Goal: Task Accomplishment & Management: Use online tool/utility

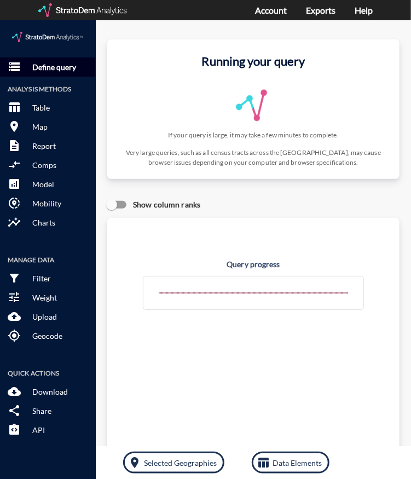
click button "storage Define query"
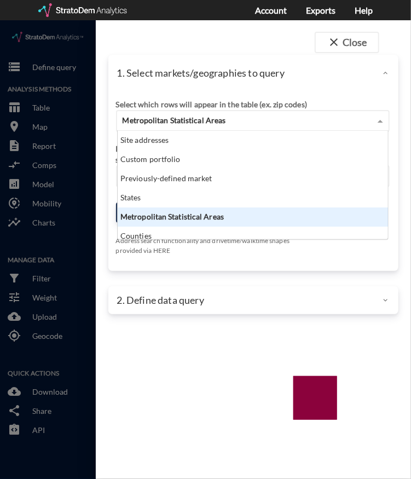
click div "Metropolitan Statistical Areas"
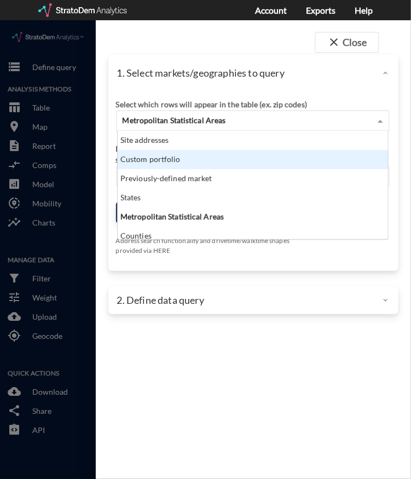
click div "Custom portfolio"
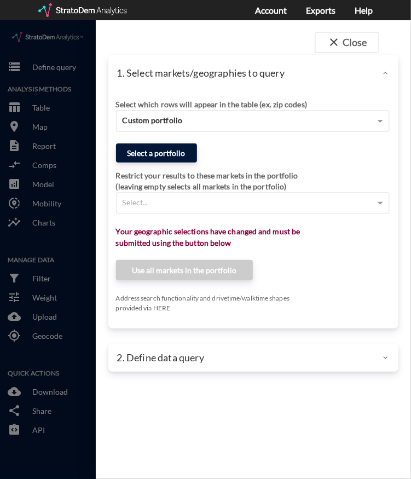
click button "Select a portfolio"
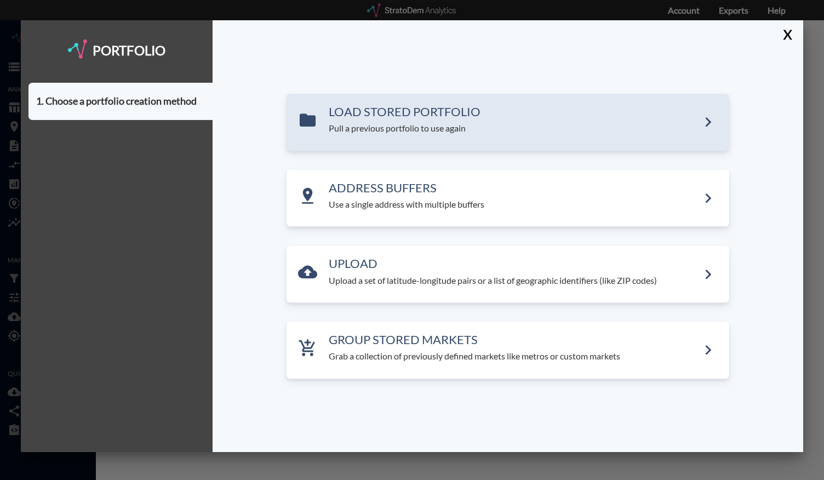
click at [360, 114] on h3 "LOAD STORED PORTFOLIO" at bounding box center [514, 111] width 370 height 13
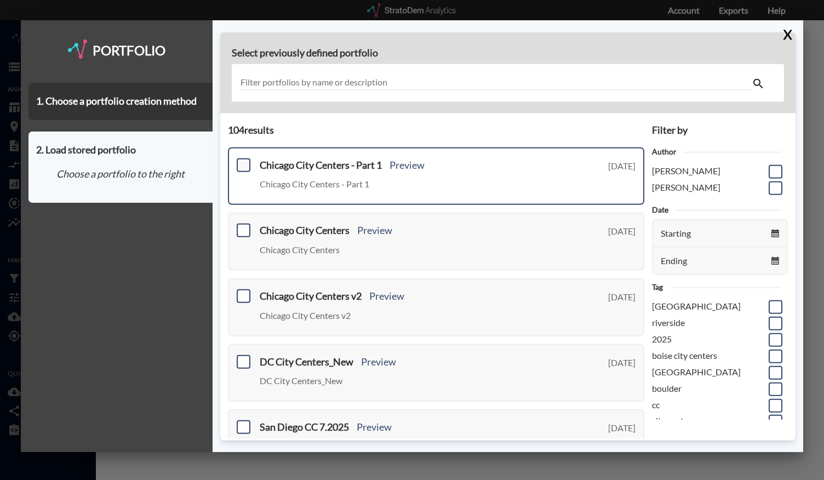
click at [245, 164] on span at bounding box center [244, 165] width 14 height 14
click at [242, 160] on input "checkbox" at bounding box center [242, 160] width 0 height 0
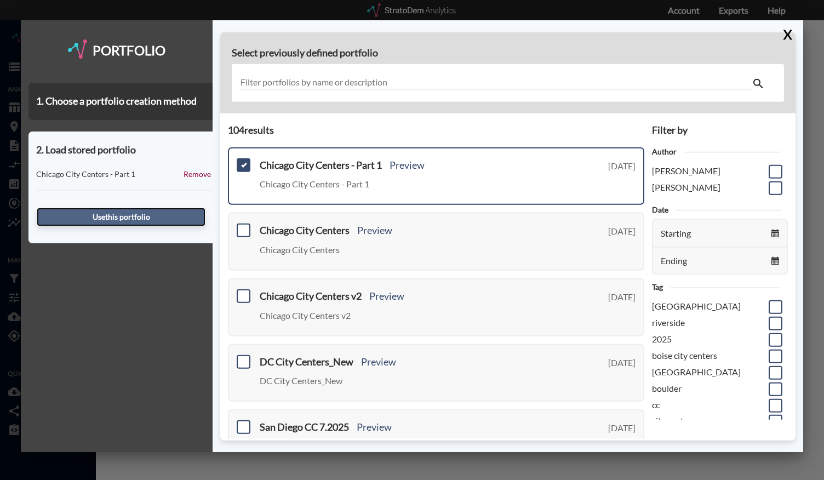
click at [172, 212] on button "Use this portfolio" at bounding box center [121, 217] width 169 height 19
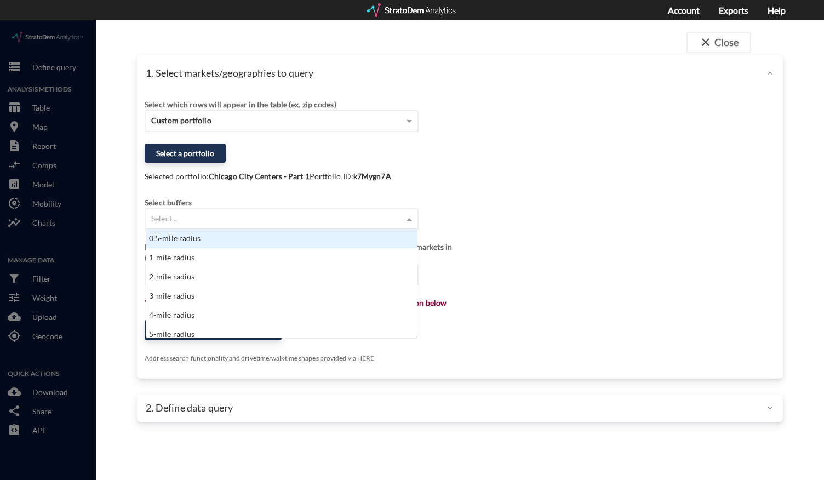
click div "Select..."
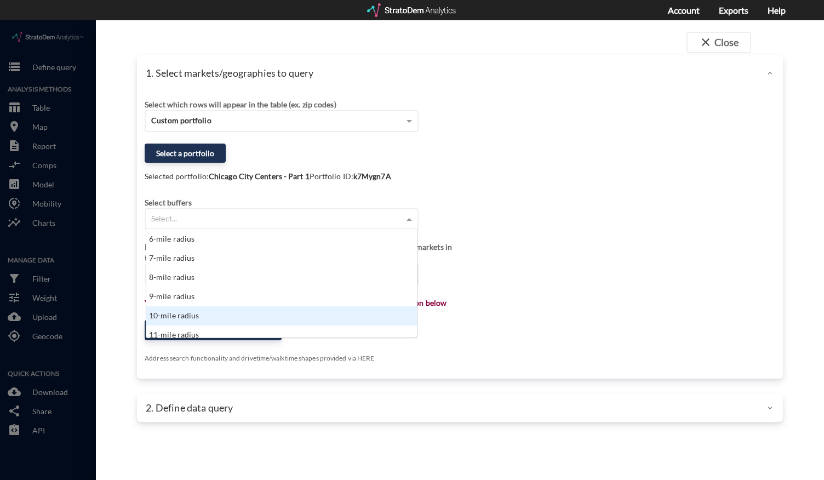
click div "10-mile radius"
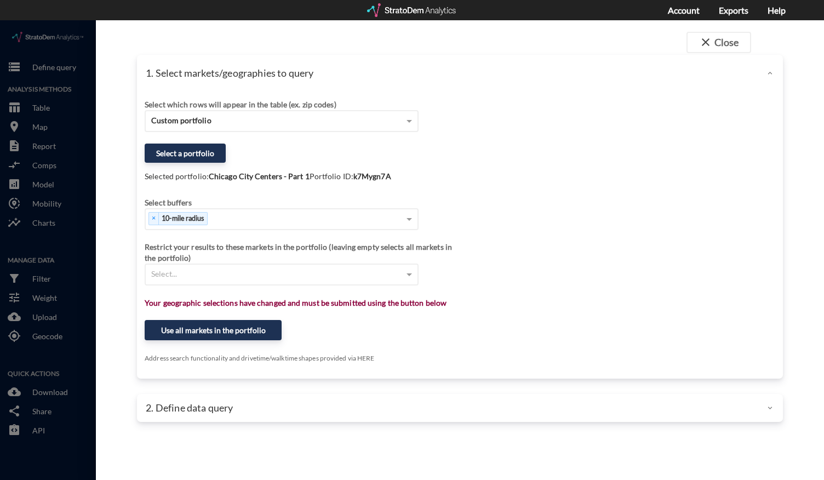
click div "close Close 1. Select markets/geographies to query Select which rows will appea…"
click button "Use all markets in the portfolio"
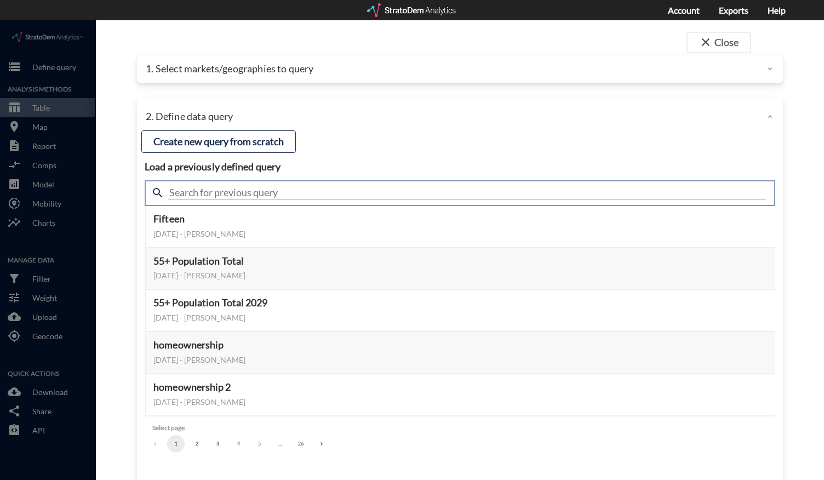
click input "text"
type input "housing demand"
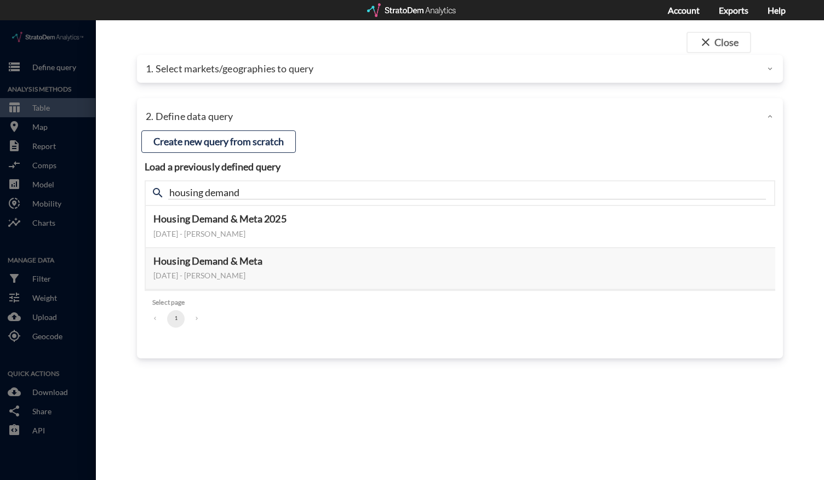
click div "close Close 1. Select markets/geographies to query Select which rows will appea…"
click button "Select this query"
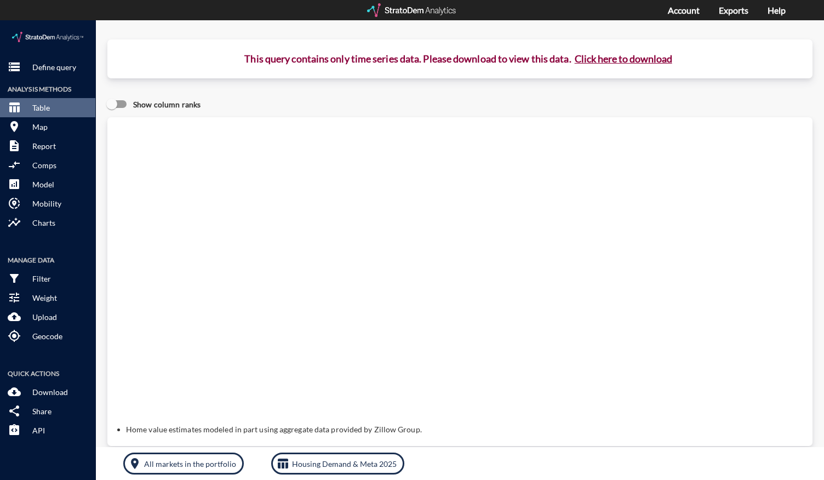
click button "Click here to download"
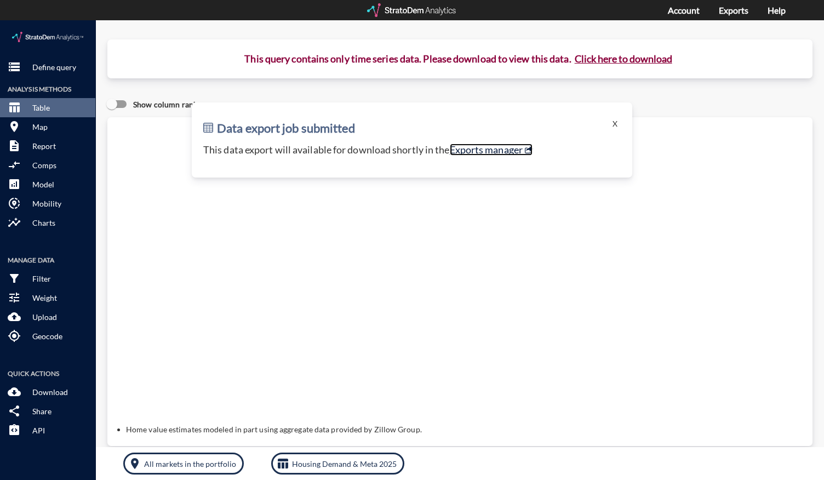
click link "Exports manager"
click p "Define query"
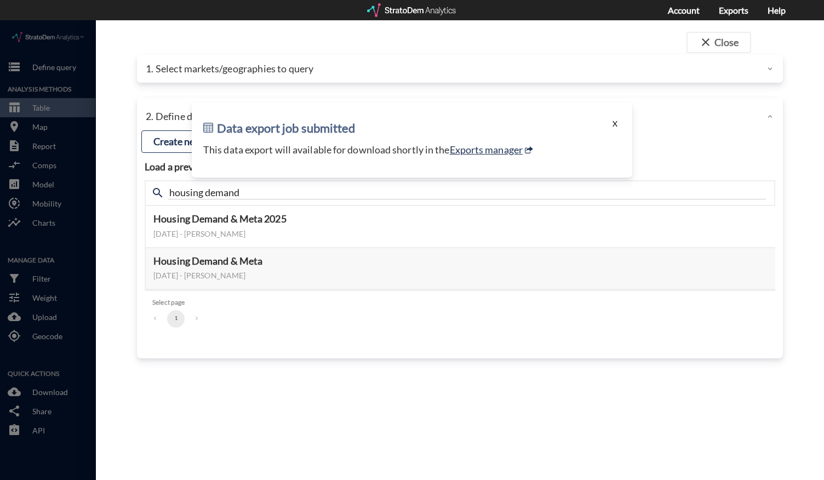
click button "X"
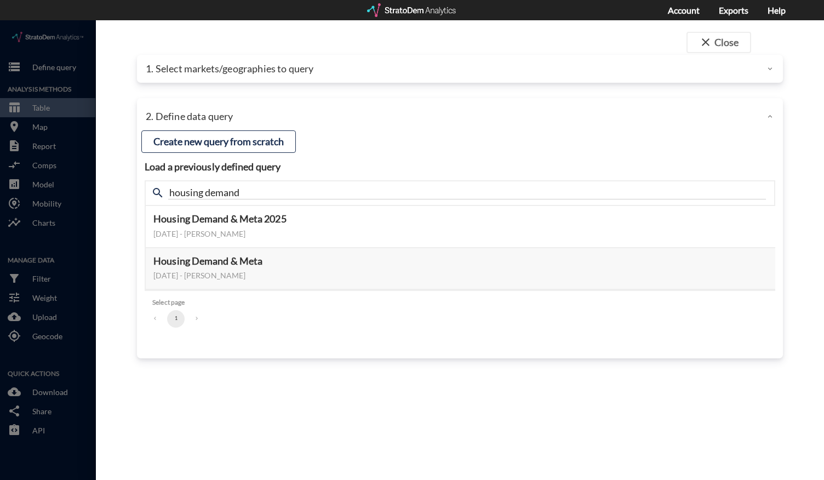
click div "1. Select markets/geographies to query"
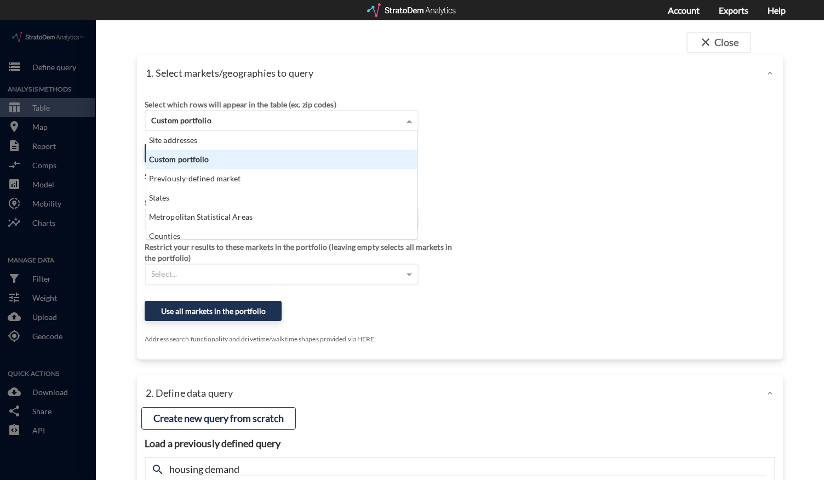
click div "Custom portfolio"
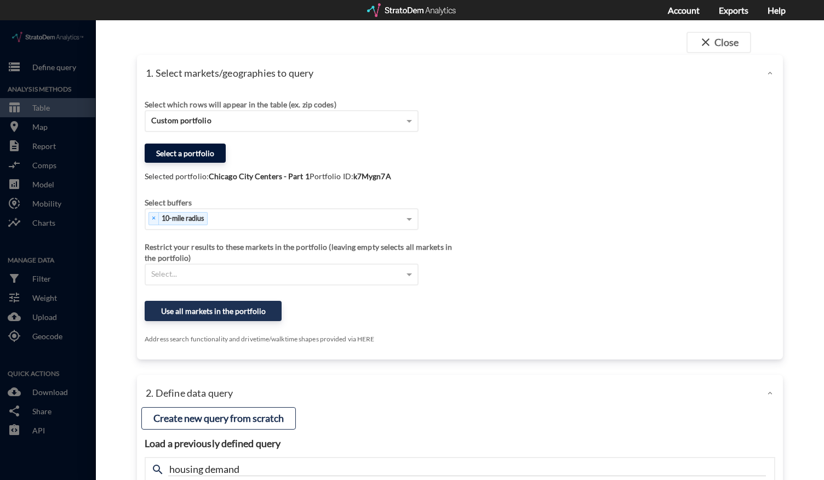
click button "Select a portfolio"
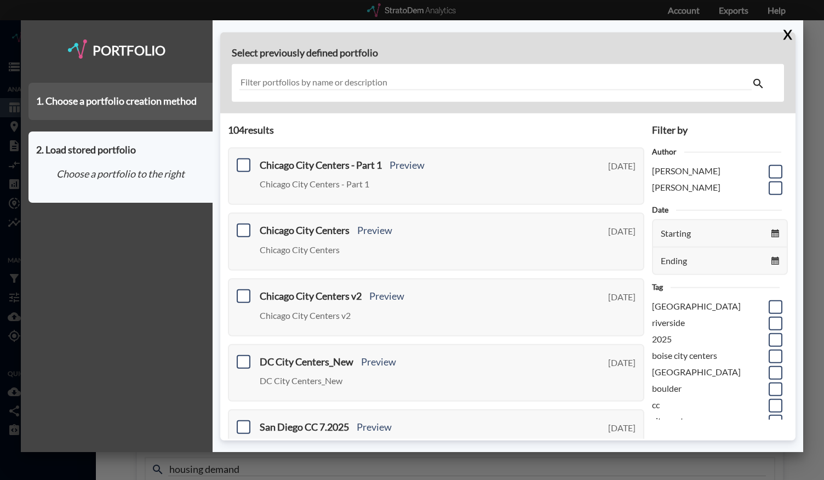
click at [179, 110] on div "1. Choose a portfolio creation method" at bounding box center [120, 101] width 184 height 37
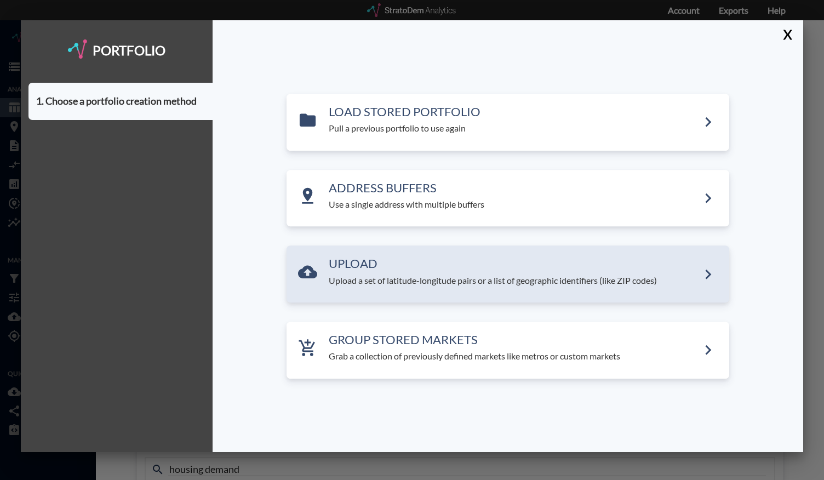
click at [386, 258] on h3 "UPLOAD" at bounding box center [514, 263] width 370 height 13
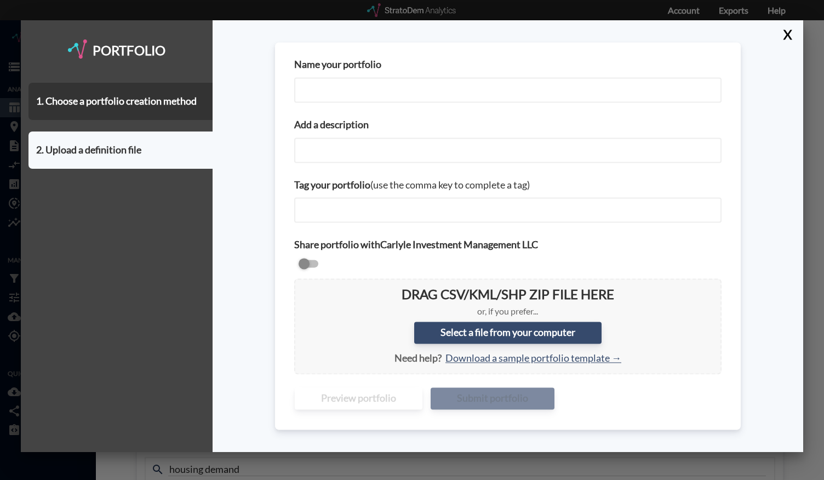
click at [368, 90] on input "Name your portfolio" at bounding box center [507, 89] width 427 height 25
type input "Chicago City Centers - Part 2"
click at [373, 150] on input "Add a description" at bounding box center [507, 149] width 427 height 25
paste input "Chicago City Centers - Part 2"
type input "Chicago City Centers - Part 2"
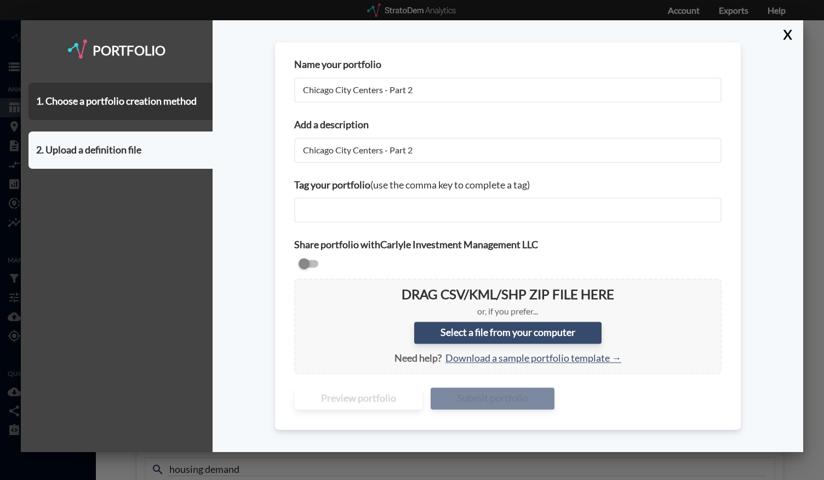
click at [256, 222] on div "Name your portfolio Chicago City Centers - Part 2 Add a description Chicago Cit…" at bounding box center [507, 236] width 591 height 432
click at [411, 333] on label "Select a file from your computer" at bounding box center [507, 333] width 187 height 22
click at [303, 287] on input "Select a file from your computer" at bounding box center [303, 287] width 0 height 0
type input "C:\fakepath\Chicago City Centers - August 2025 v3 (Part 2).csv"
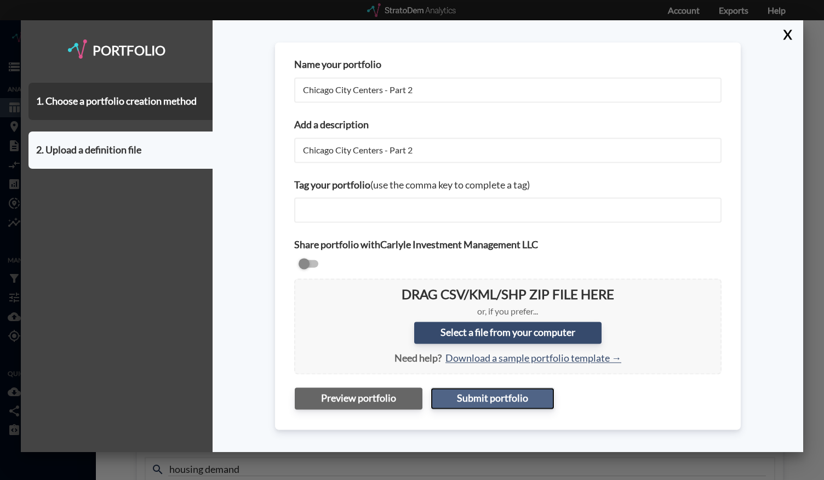
click at [411, 398] on button "Submit portfolio" at bounding box center [492, 398] width 124 height 22
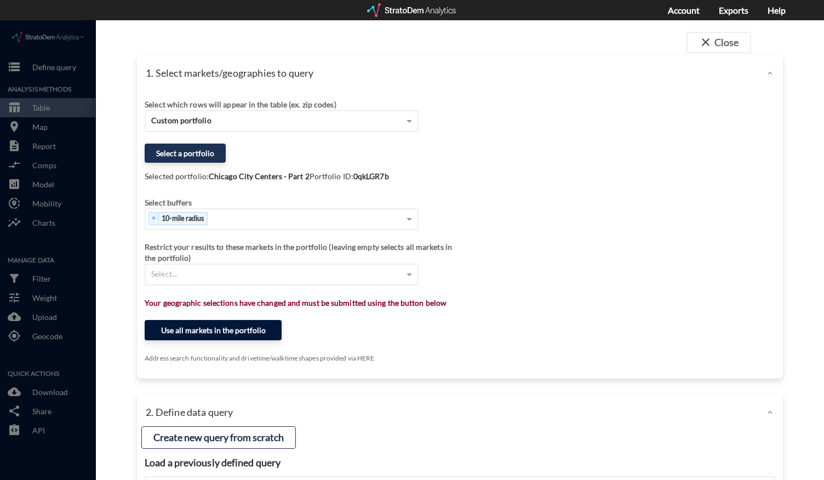
click button "Use all markets in the portfolio"
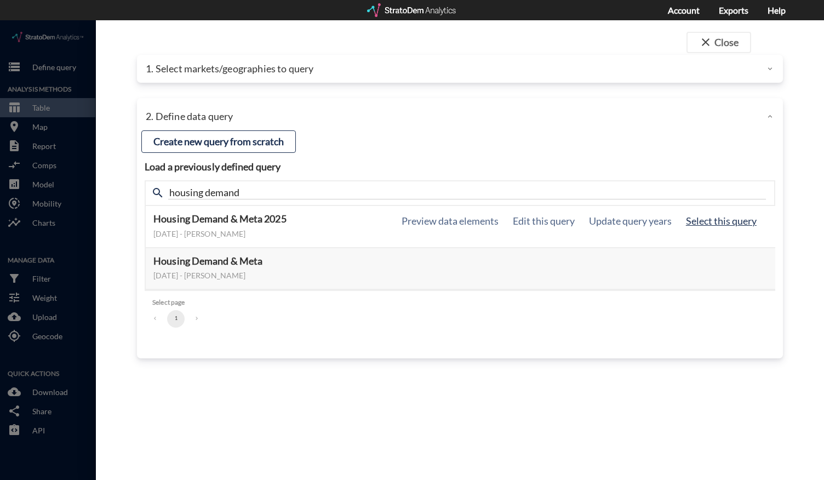
click button "Select this query"
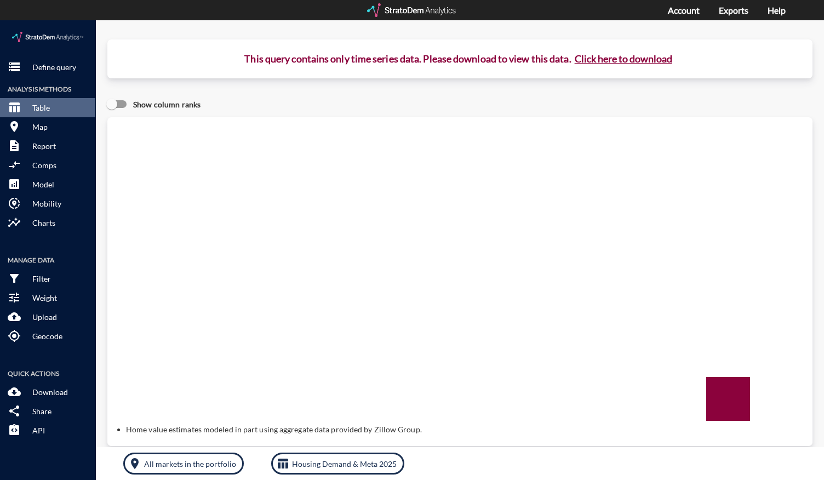
click button "Click here to download"
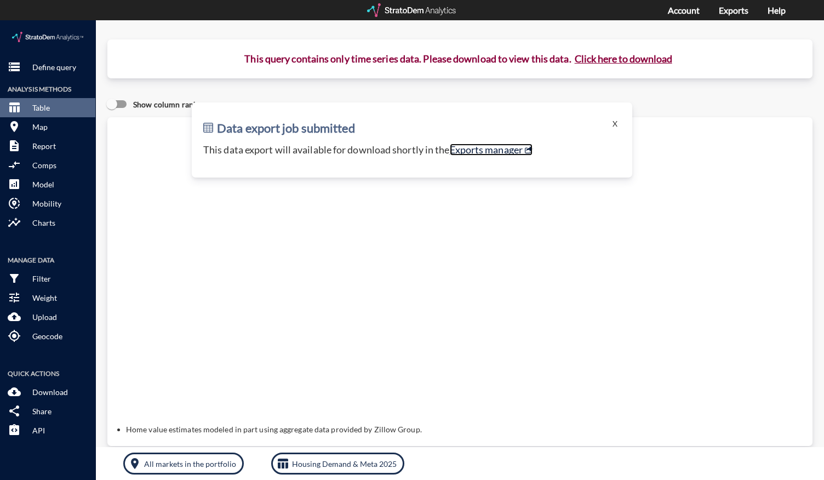
click link "Exports manager"
click p "Define query"
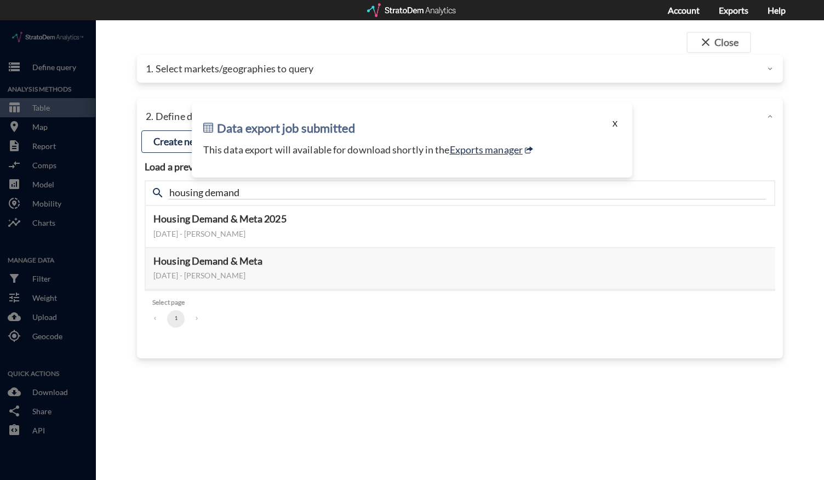
click button "X"
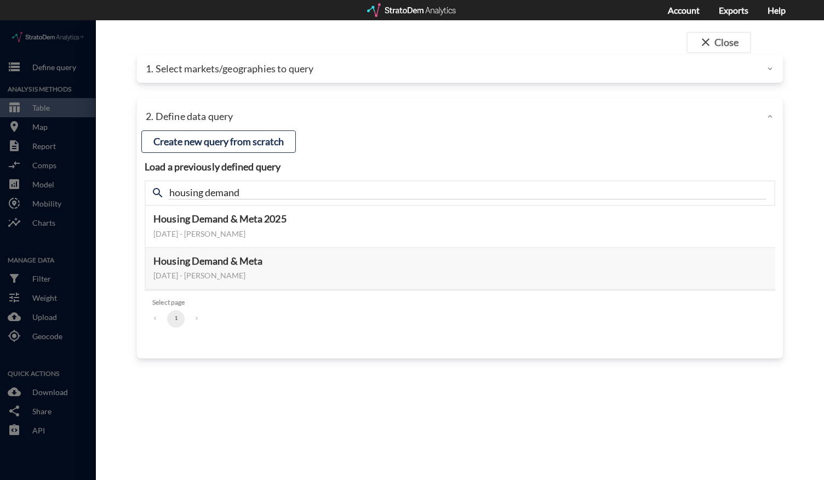
click div "1. Select markets/geographies to query"
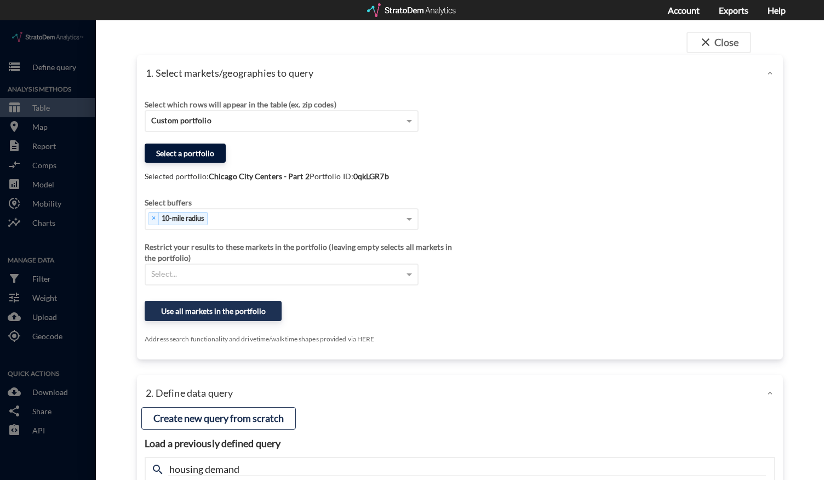
click button "Select a portfolio"
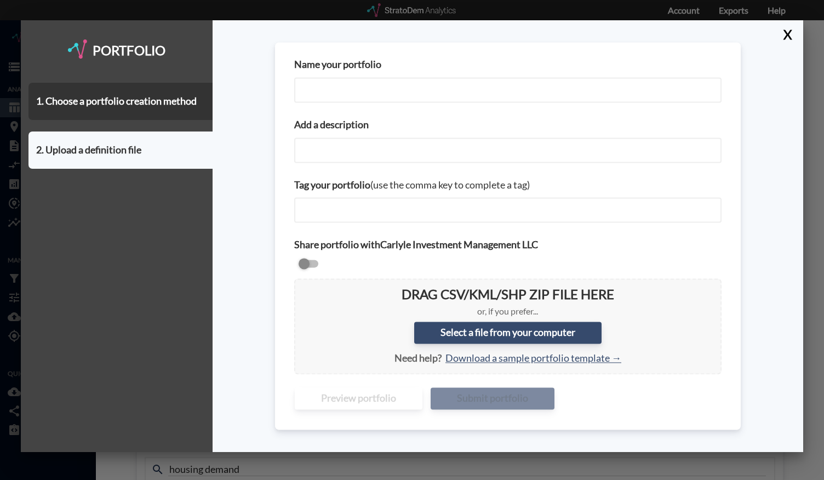
click at [319, 87] on input "Name your portfolio" at bounding box center [507, 89] width 427 height 25
click at [405, 97] on input "Chicago City Centers v2" at bounding box center [507, 89] width 427 height 25
click at [411, 93] on input "Chicago City Centers - Part 2" at bounding box center [507, 89] width 427 height 25
type input "Chicago City Centers - Part 3"
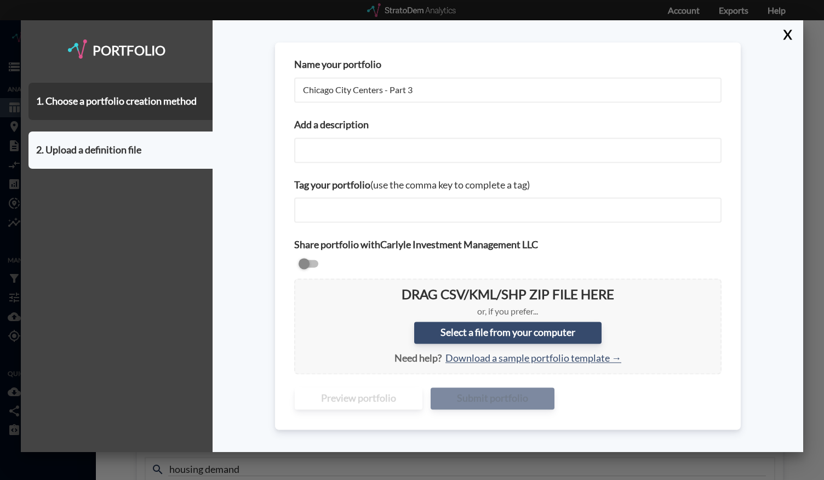
click at [385, 157] on input "Add a description" at bounding box center [507, 149] width 427 height 25
paste input "Chicago City Centers - Part 3"
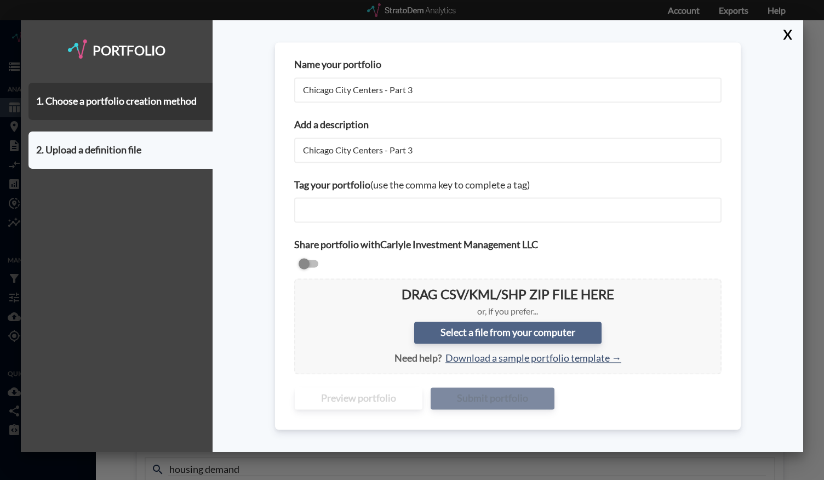
type input "Chicago City Centers - Part 3"
click at [411, 330] on label "Select a file from your computer" at bounding box center [507, 333] width 187 height 22
click at [303, 287] on input "Select a file from your computer" at bounding box center [303, 287] width 0 height 0
type input "C:\fakepath\Chicago City Centers - August 2025 v3 (Part 3).csv"
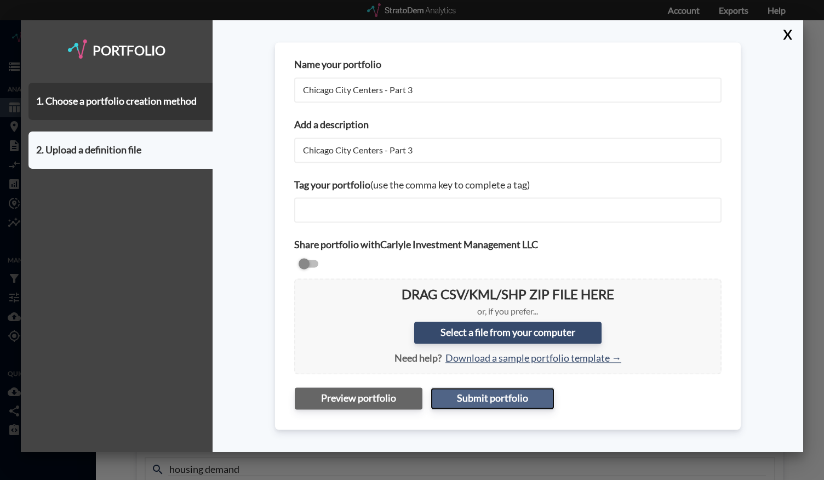
click at [411, 398] on button "Submit portfolio" at bounding box center [492, 398] width 124 height 22
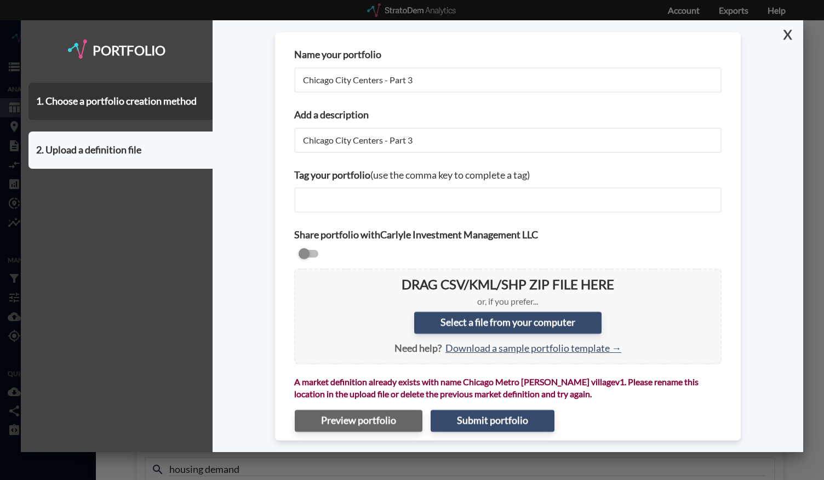
click at [411, 31] on button "X" at bounding box center [784, 34] width 19 height 28
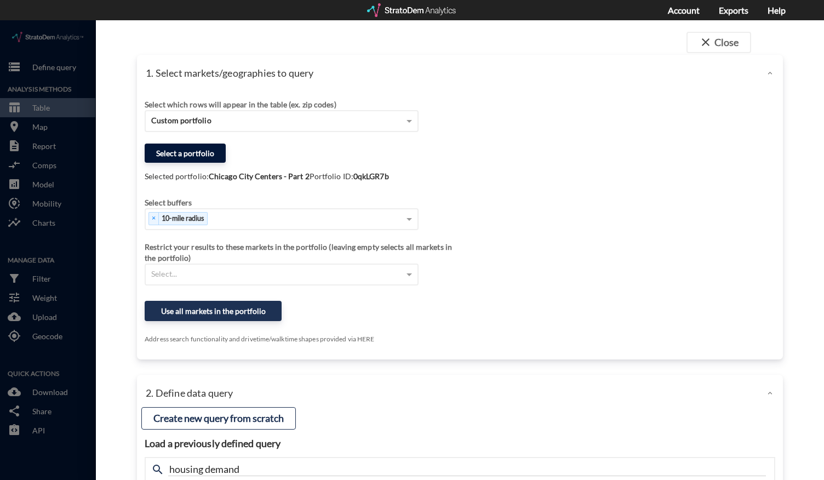
click button "Select a portfolio"
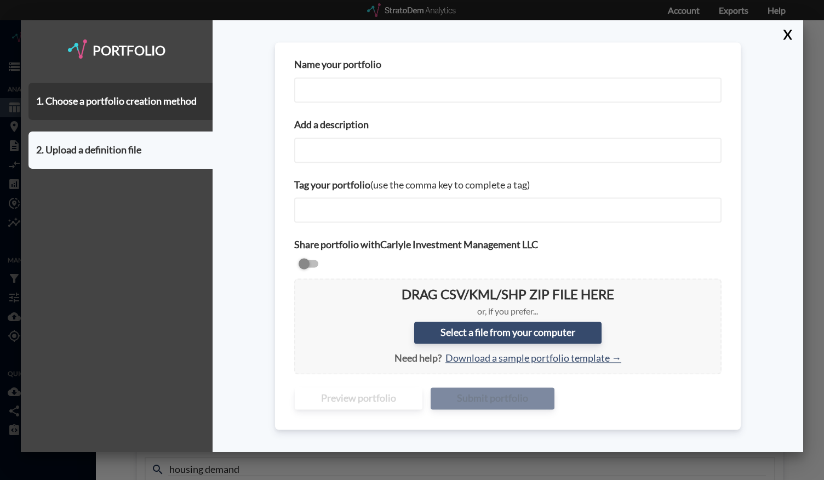
click at [404, 84] on input "Name your portfolio" at bounding box center [507, 89] width 427 height 25
type input "Chicago City Centers - Part 3"
click at [383, 147] on input "Add a description" at bounding box center [507, 149] width 427 height 25
paste input "Chicago City Centers - Part 3"
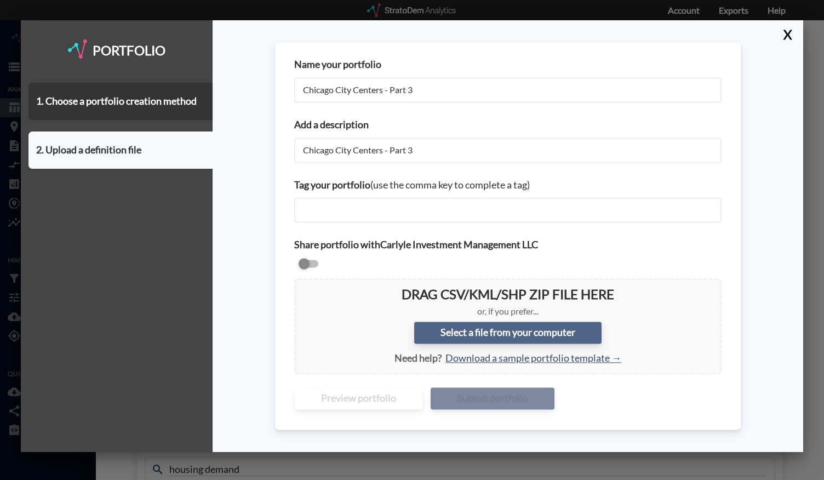
type input "Chicago City Centers - Part 3"
click at [411, 331] on label "Select a file from your computer" at bounding box center [507, 333] width 187 height 22
click at [303, 287] on input "Select a file from your computer" at bounding box center [303, 287] width 0 height 0
type input "C:\fakepath\Chicago City Centers - August 2025 v3 (Part 3).csv"
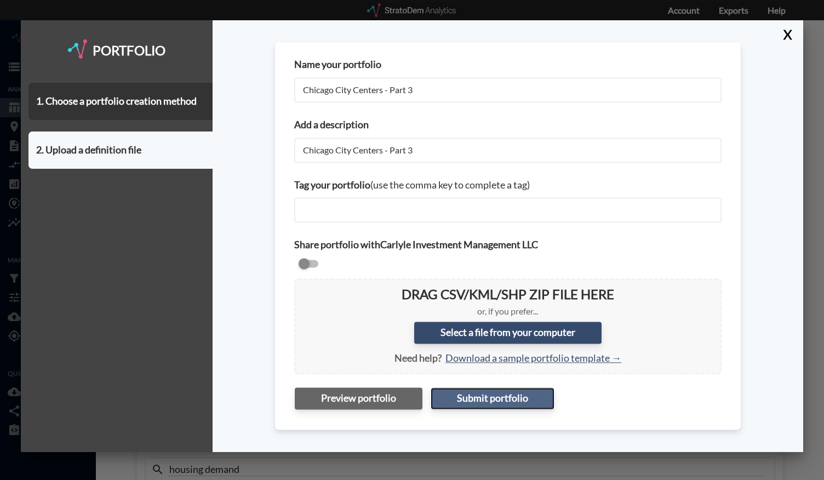
click at [411, 394] on button "Submit portfolio" at bounding box center [492, 398] width 124 height 22
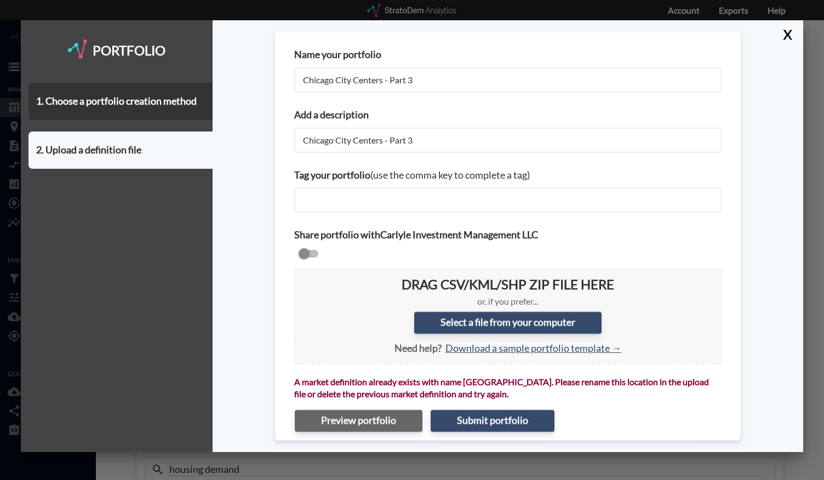
click at [411, 83] on input "Chicago City Centers - Part 3" at bounding box center [507, 79] width 427 height 25
type input "Chicago City Centers - Part 4"
click at [411, 133] on input "Chicago City Centers - Part 3" at bounding box center [507, 139] width 427 height 25
type input "Chicago City Centers - Part 4"
click at [411, 325] on label "Select a file from your computer" at bounding box center [507, 323] width 187 height 22
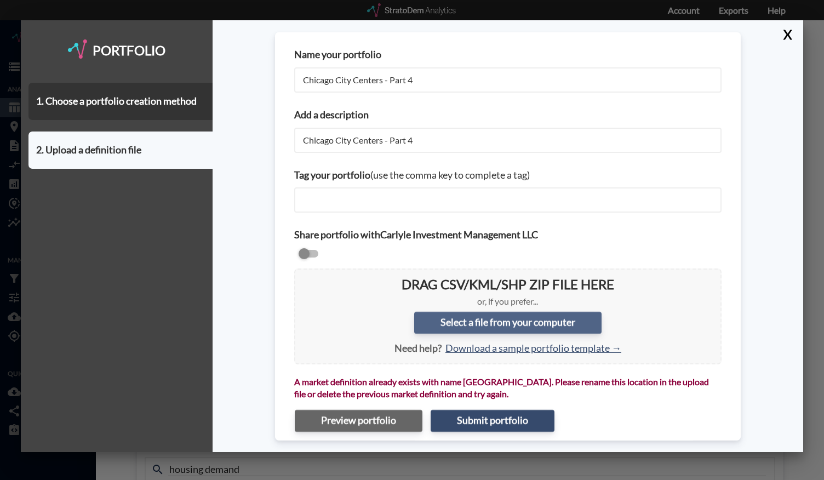
click at [303, 277] on input "Select a file from your computer" at bounding box center [303, 277] width 0 height 0
type input "C:\fakepath\Chicago City Centers - August 2025 v3 (Part 4).csv"
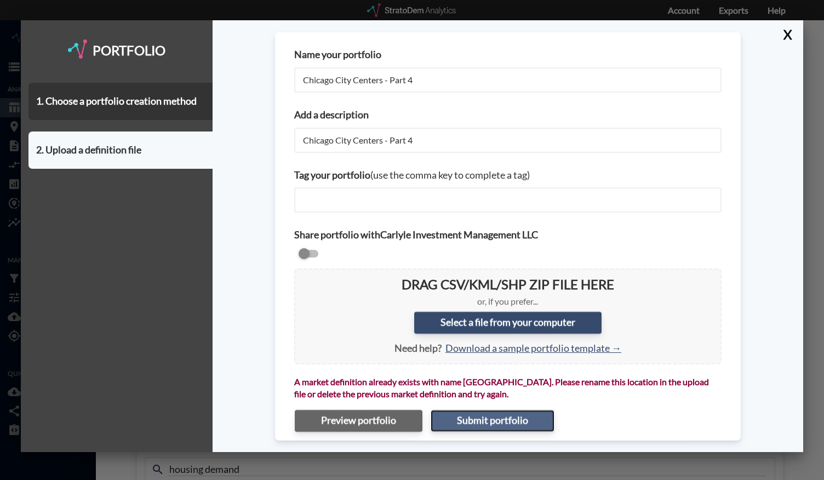
click at [411, 420] on button "Submit portfolio" at bounding box center [492, 421] width 124 height 22
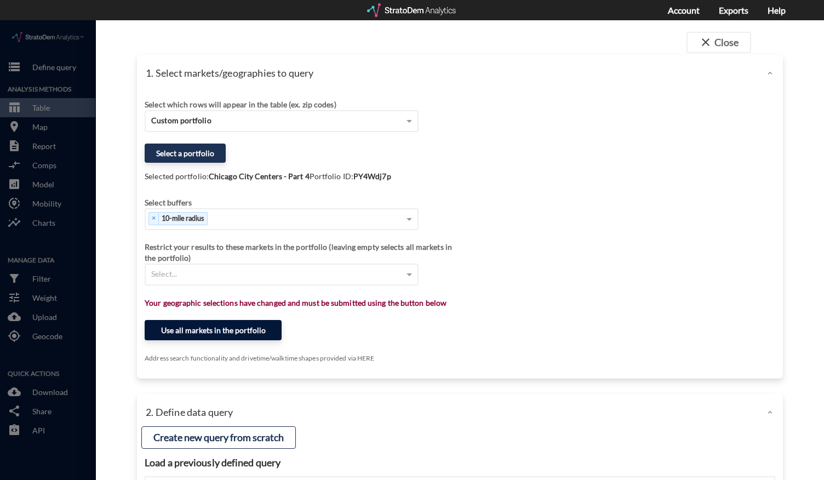
click button "Use all markets in the portfolio"
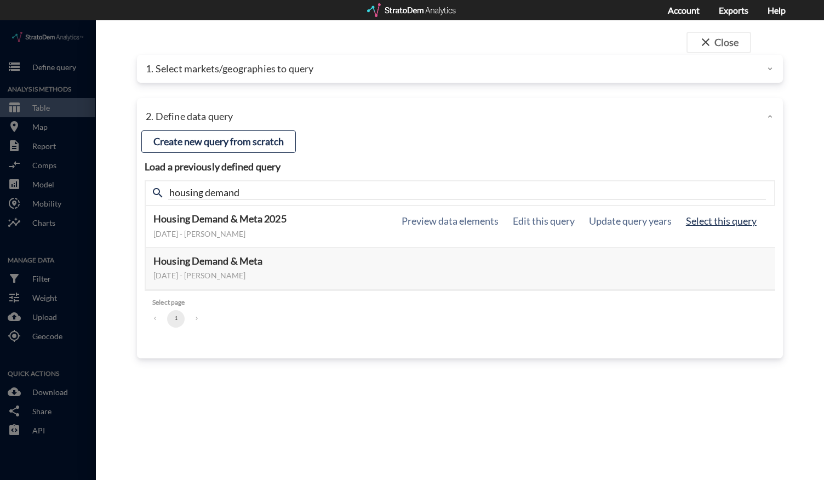
click button "Select this query"
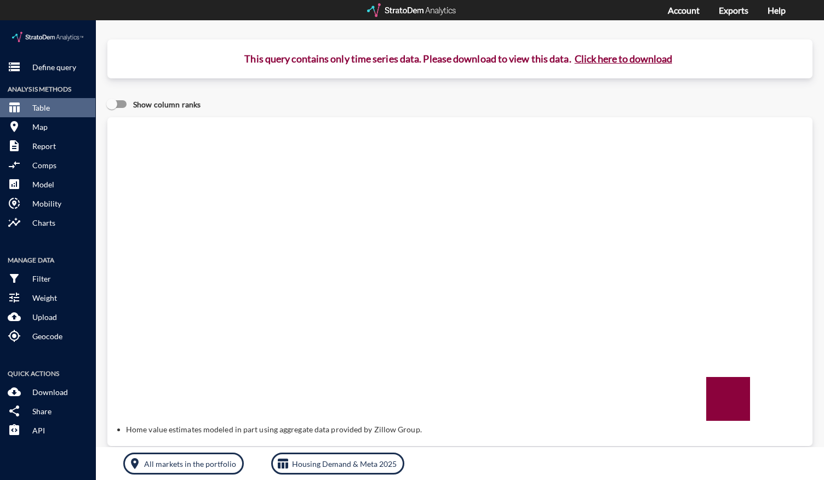
click button "Click here to download"
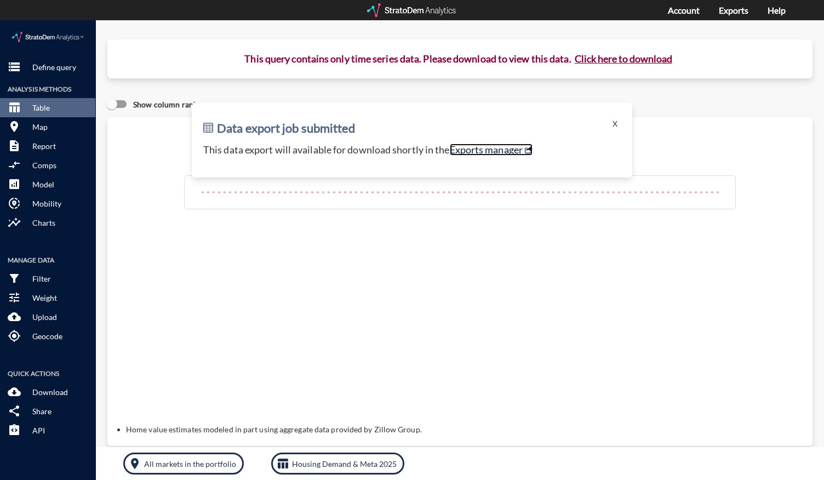
click link "Exports manager"
click button "Click here to download"
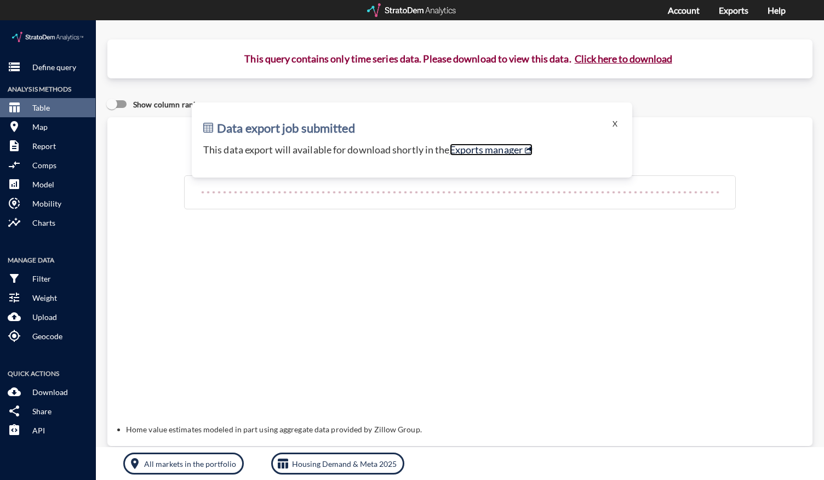
click link "Exports manager"
click p "Define query"
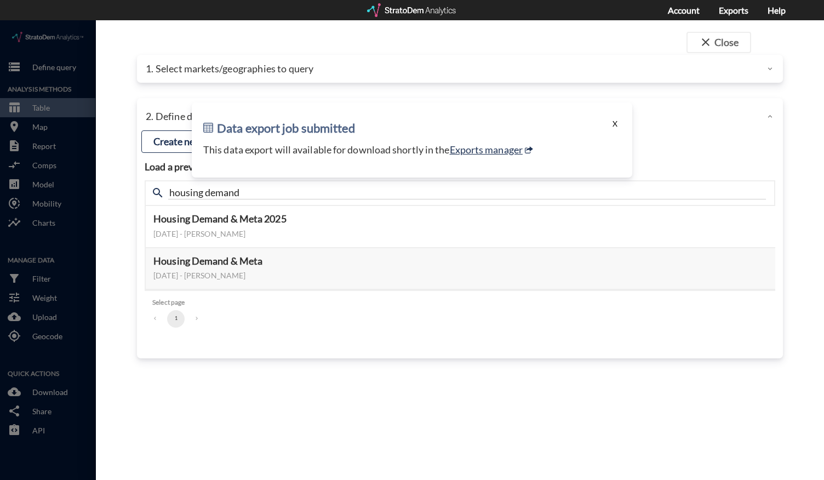
click button "X"
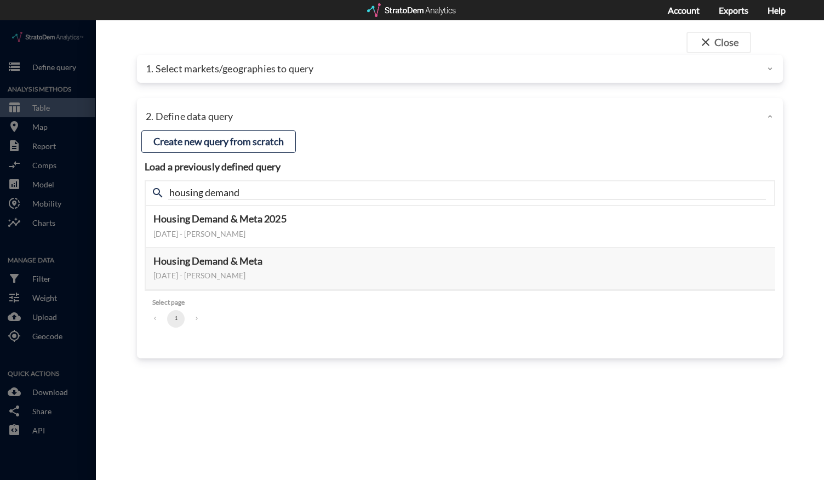
click div "1. Select markets/geographies to query"
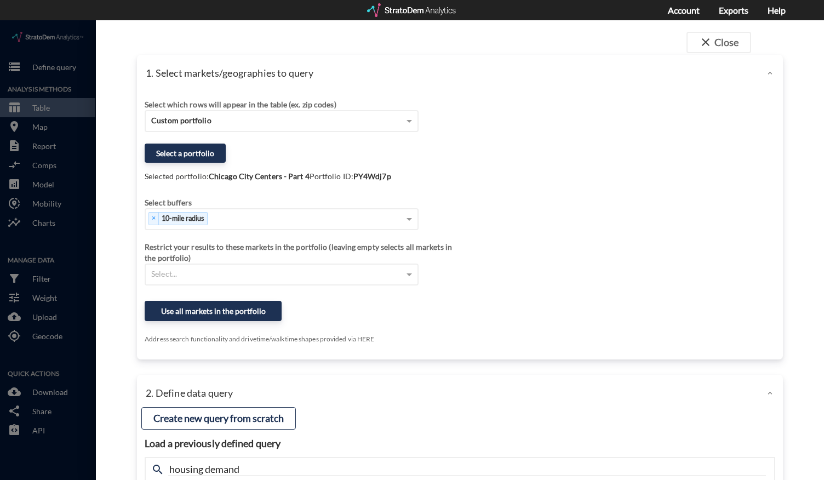
click div "1. Select markets/geographies to query"
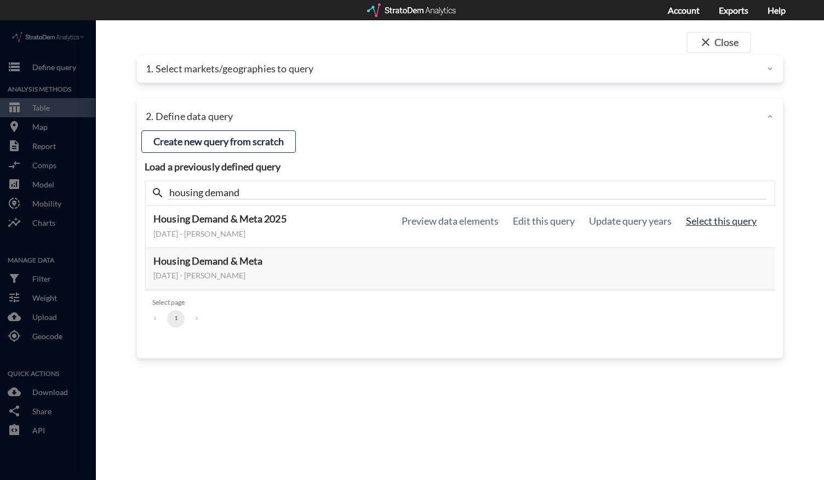
click button "Select this query"
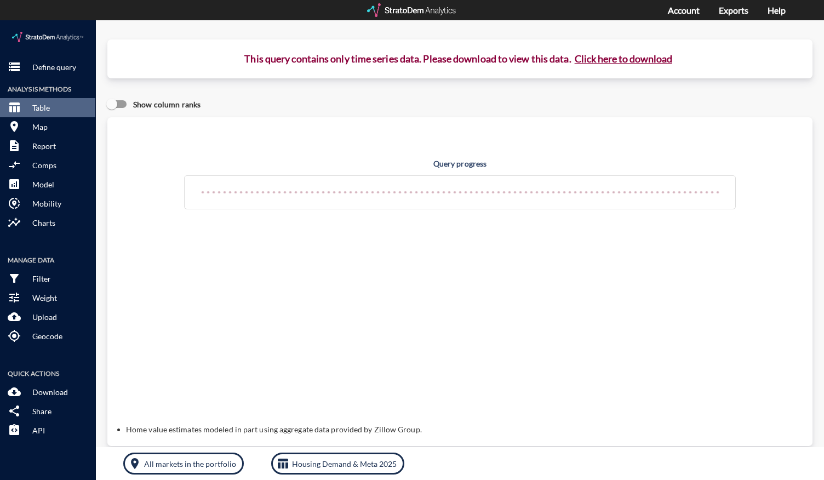
click button "Click here to download"
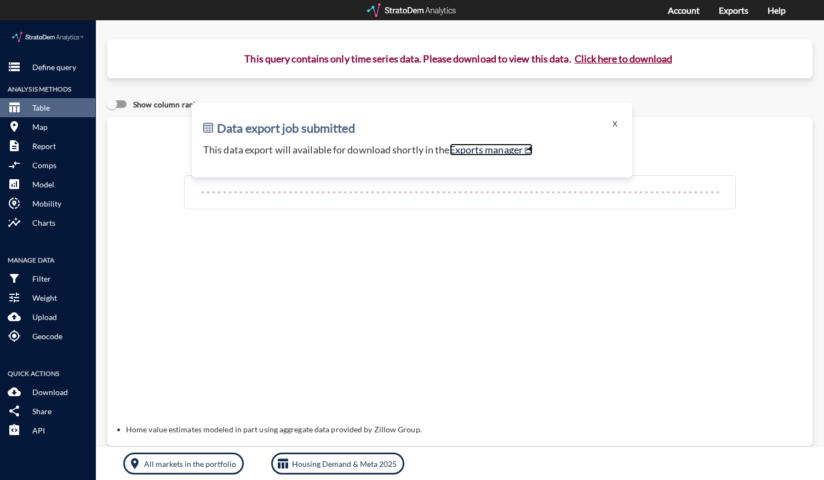
click link "Exports manager"
click button "X"
click p "Define query"
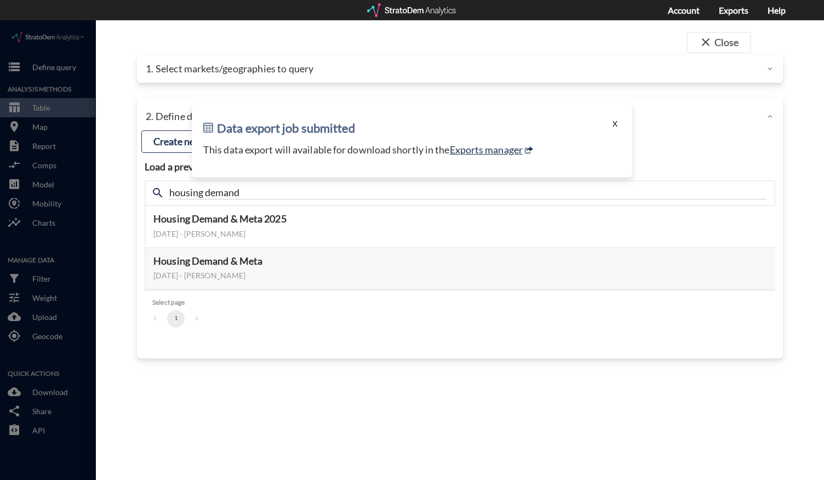
click button "X"
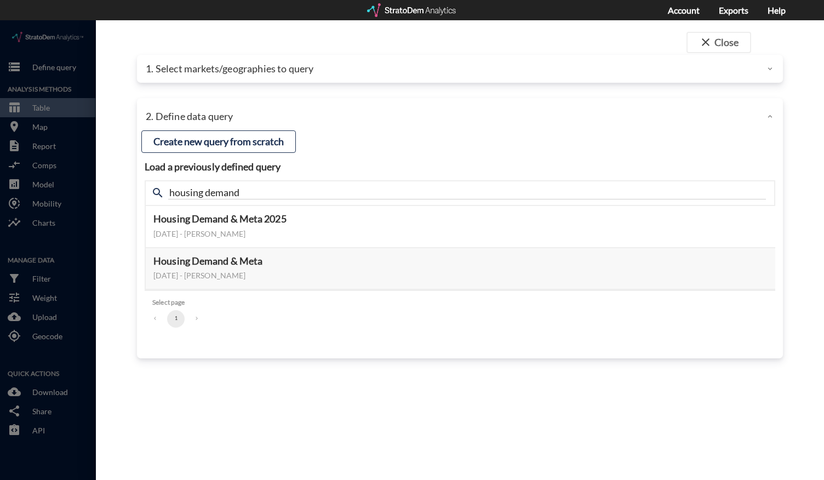
click div "1. Select markets/geographies to query"
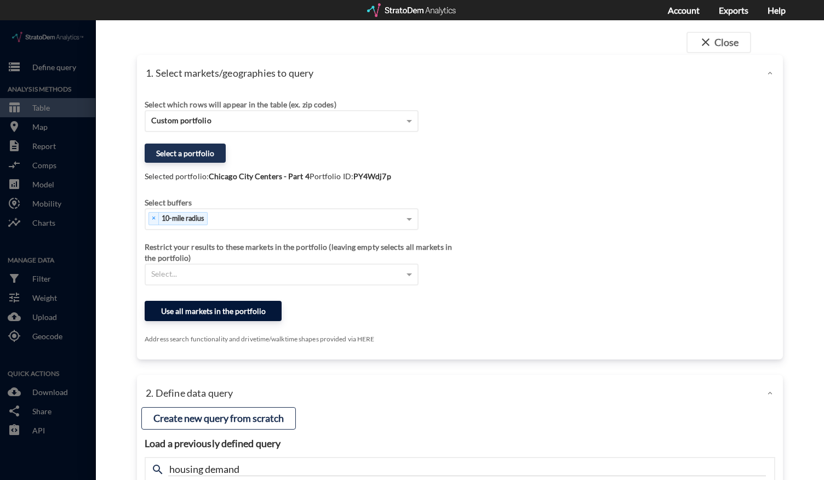
click button "Use all markets in the portfolio"
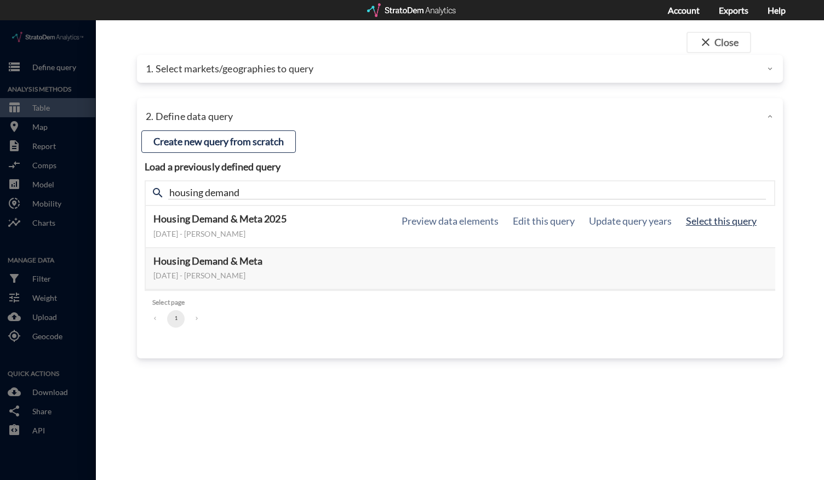
click button "Select this query"
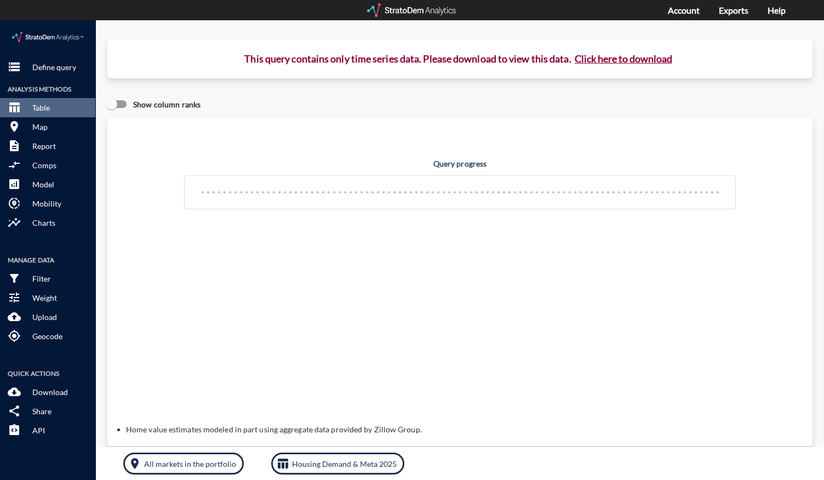
click button "Click here to download"
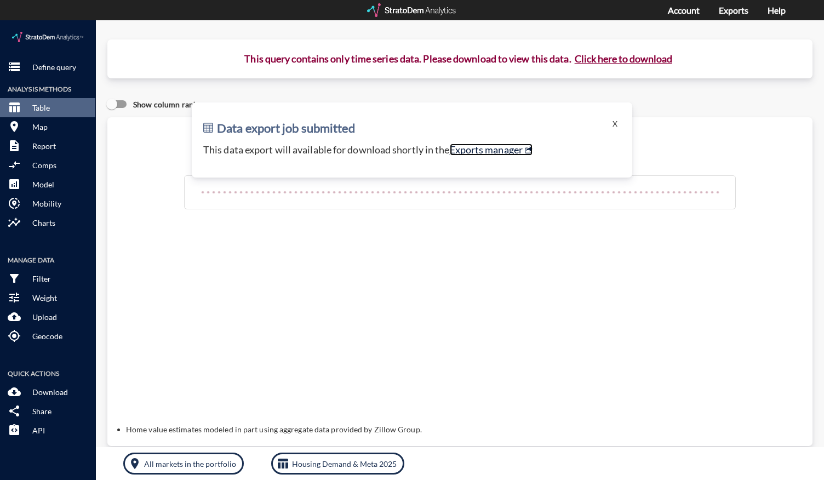
click link "Exports manager"
